Goal: Find specific page/section: Find specific page/section

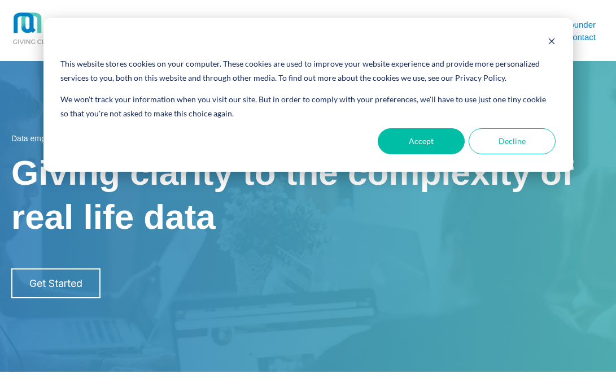
click at [556, 43] on div "This website stores cookies on your computer. These cookies are used to improve…" at bounding box center [307, 94] width 529 height 153
click at [548, 42] on icon "Dismiss cookie banner" at bounding box center [551, 41] width 8 height 8
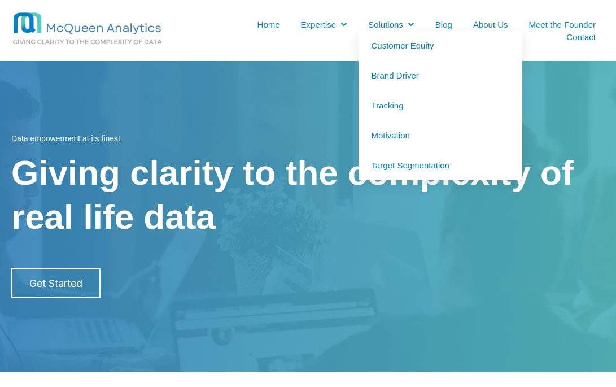
click at [426, 160] on link "Target Segmentation" at bounding box center [440, 165] width 164 height 30
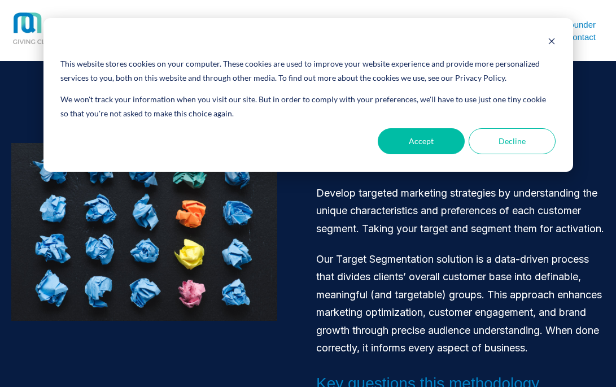
click at [545, 43] on div "Cookie banner" at bounding box center [307, 43] width 494 height 14
click at [554, 41] on icon "Dismiss cookie banner" at bounding box center [551, 41] width 8 height 8
